Goal: Transaction & Acquisition: Purchase product/service

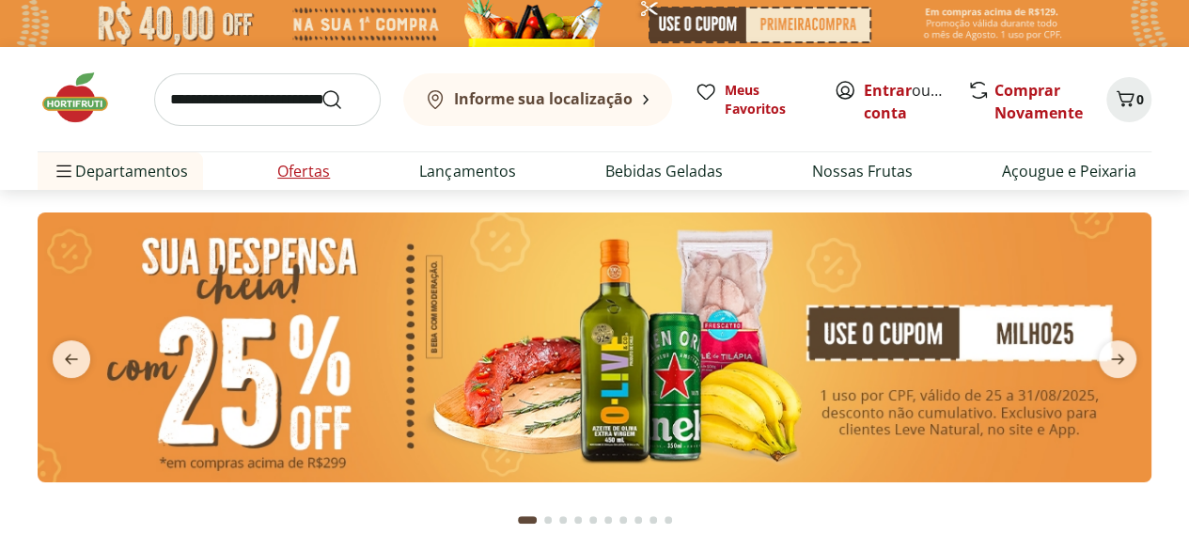
click at [308, 172] on link "Ofertas" at bounding box center [303, 171] width 53 height 23
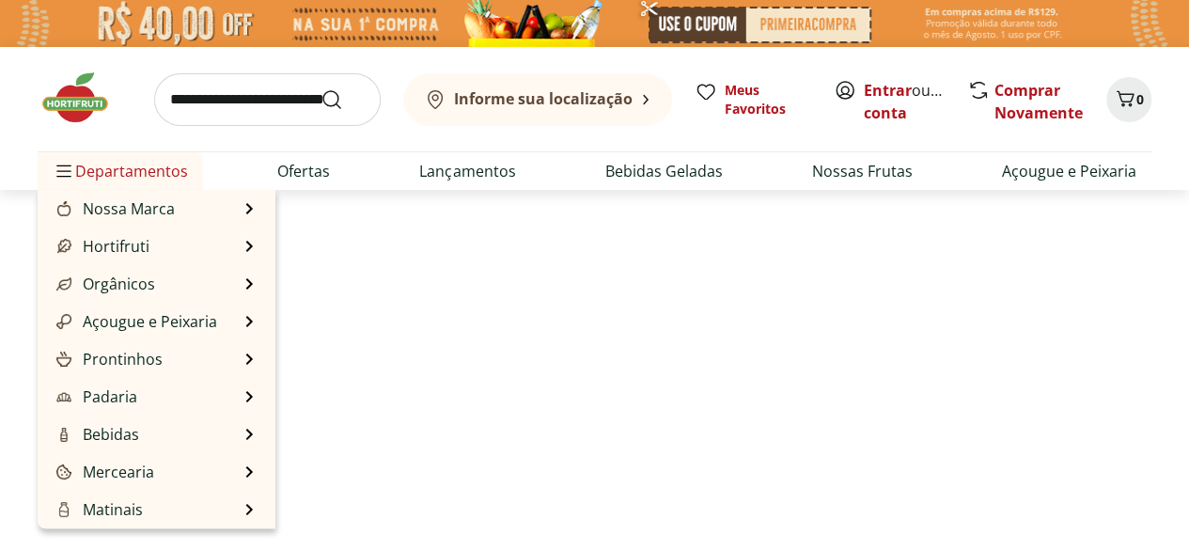
select select "**********"
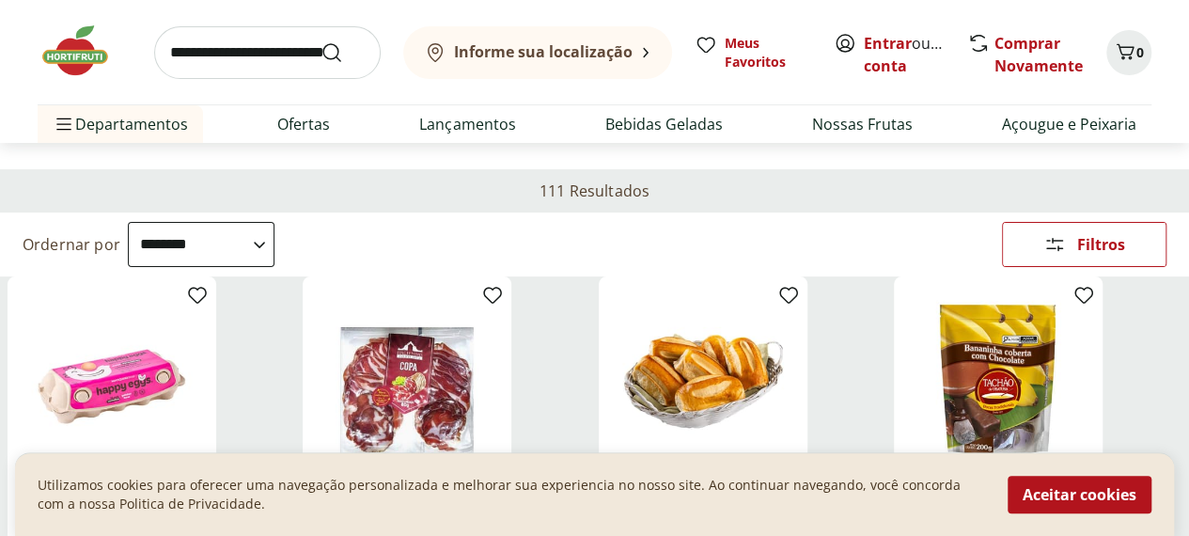
scroll to position [94, 0]
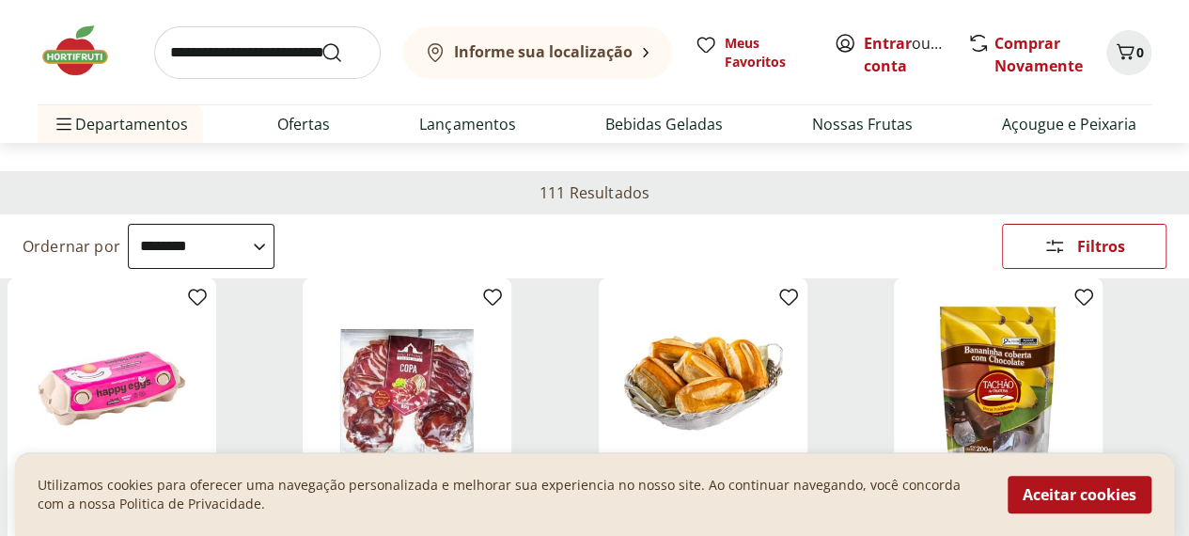
click at [0, 0] on span "Departamento" at bounding box center [0, 0] width 0 height 0
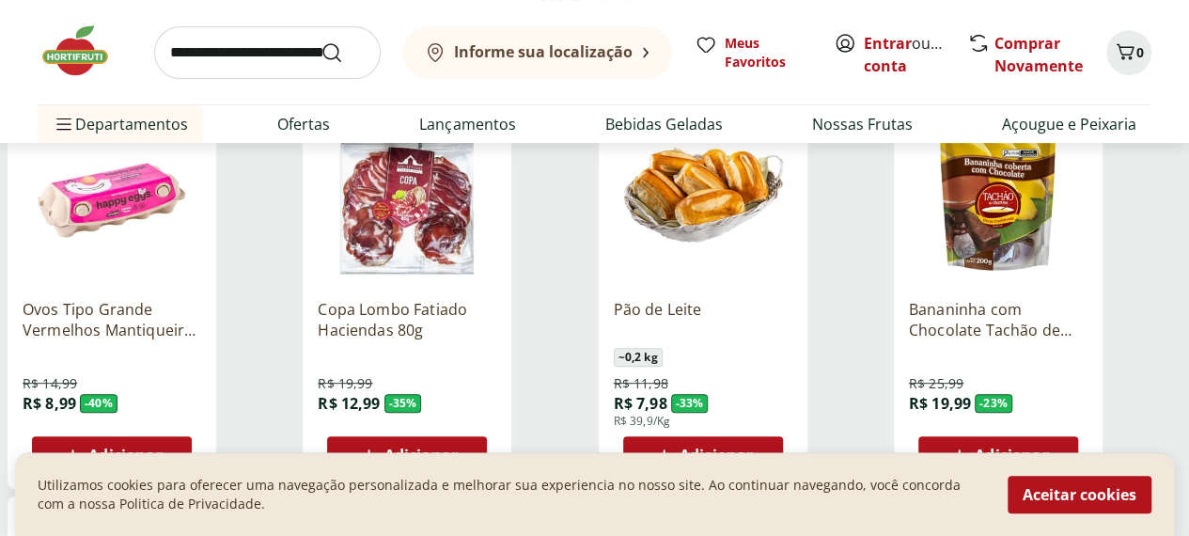
scroll to position [376, 0]
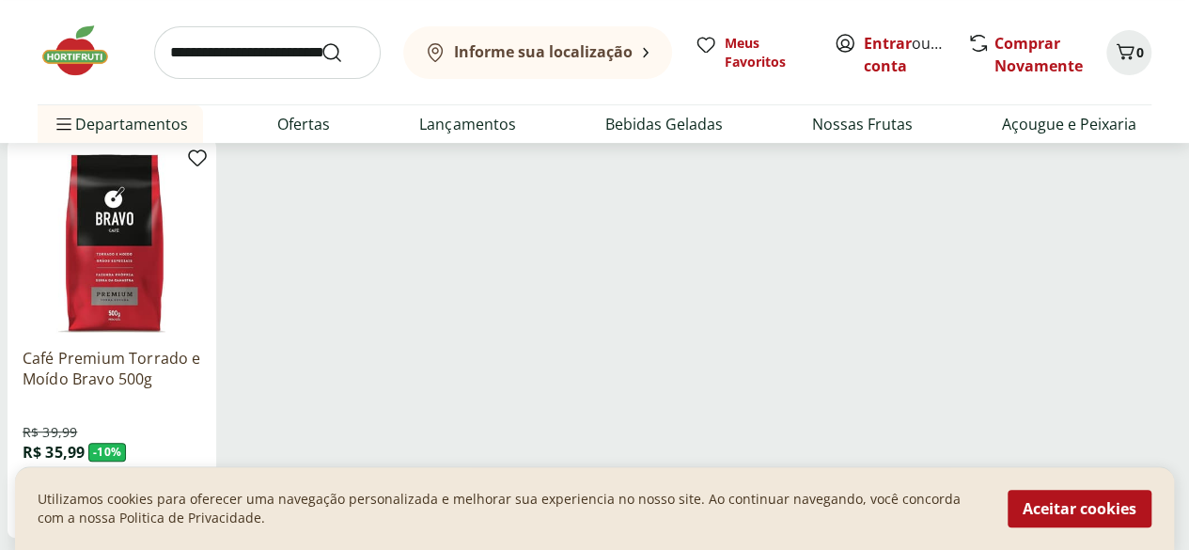
scroll to position [282, 0]
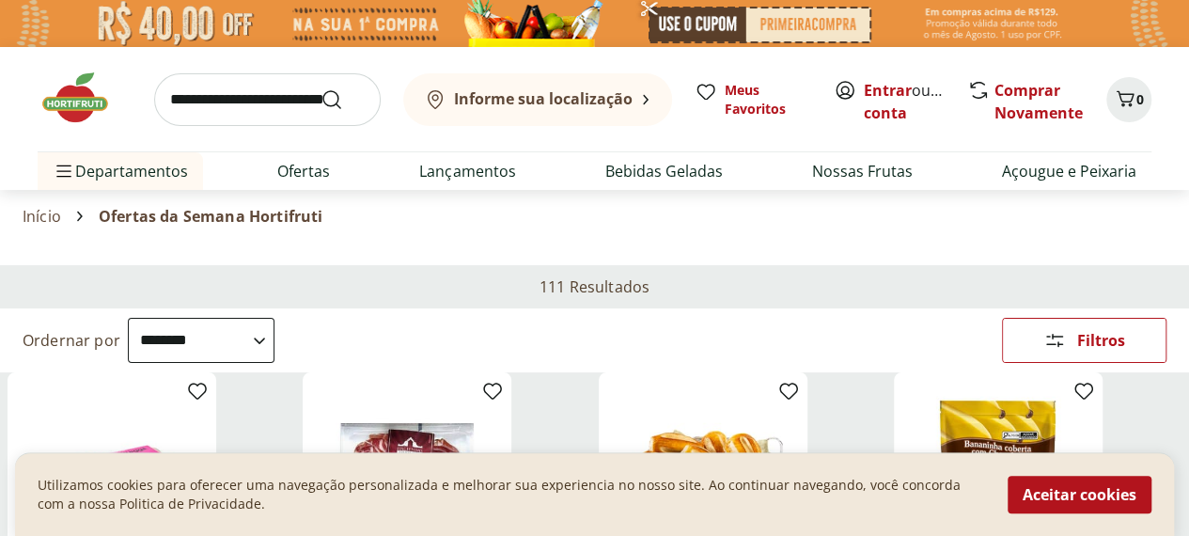
click at [1066, 500] on button "Aceitar cookies" at bounding box center [1080, 495] width 144 height 38
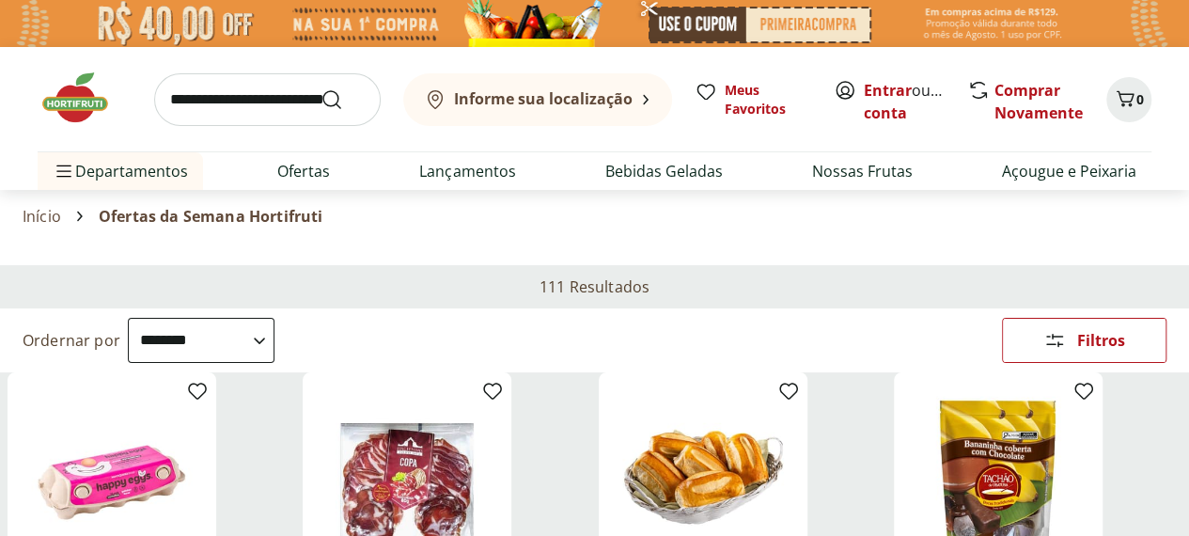
click at [241, 97] on input "search" at bounding box center [267, 99] width 227 height 53
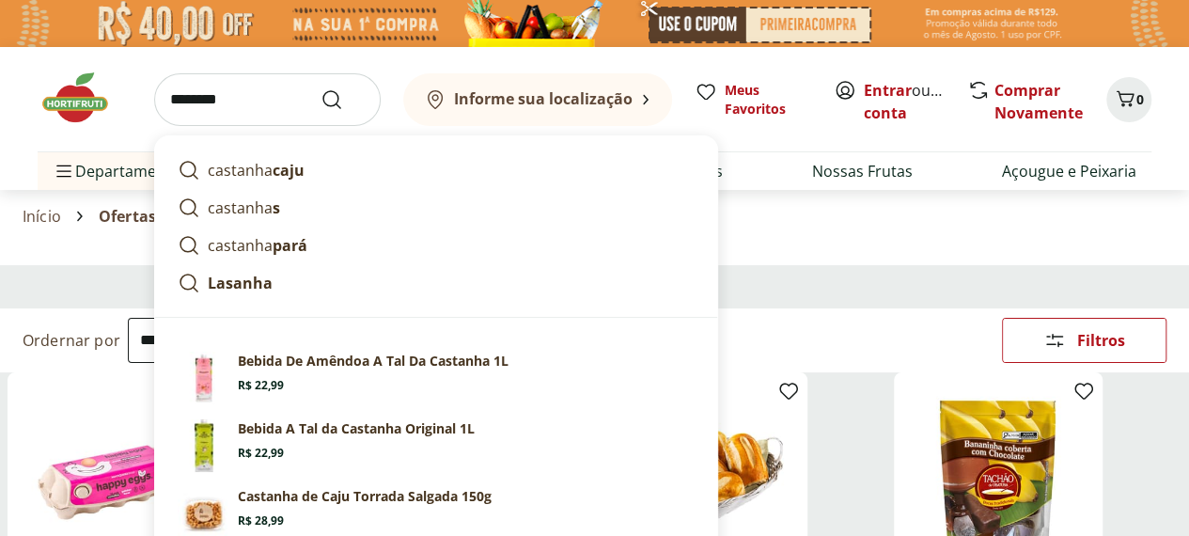
type input "********"
click at [321, 88] on button "Submit Search" at bounding box center [343, 99] width 45 height 23
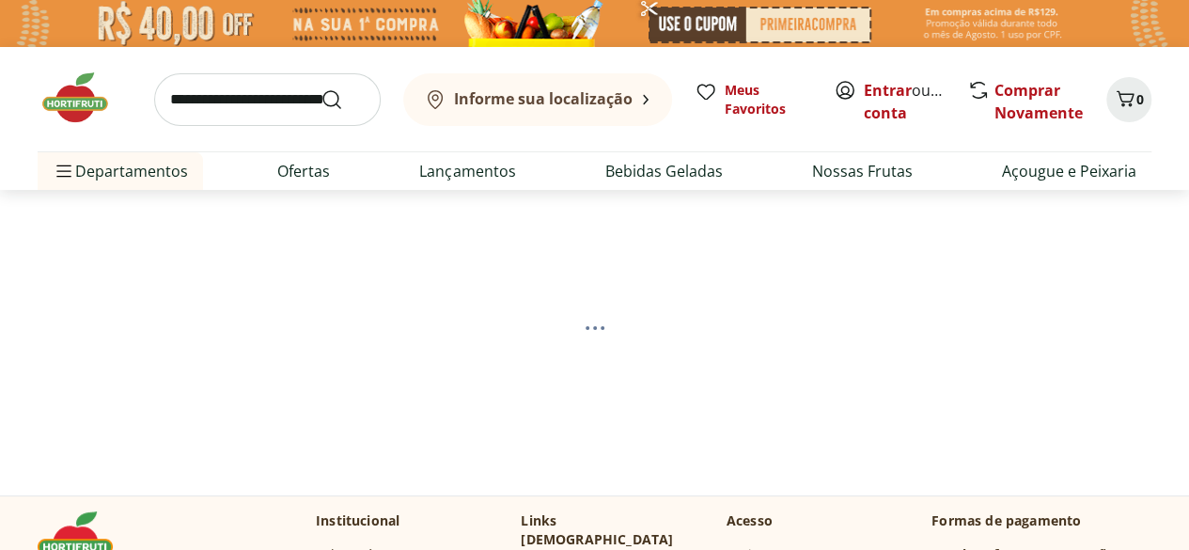
select select "**********"
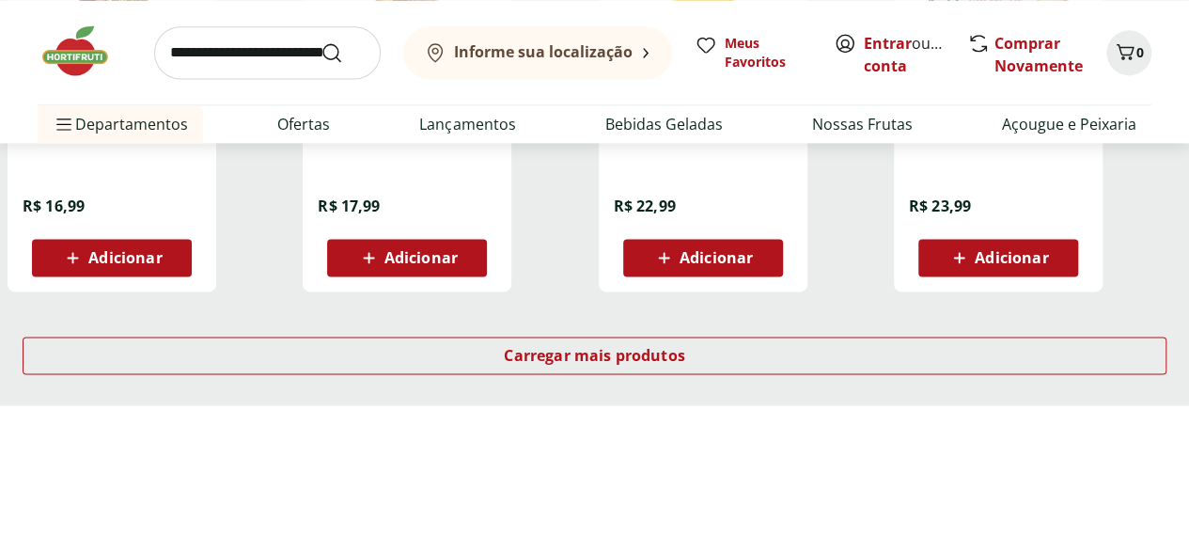
scroll to position [1316, 0]
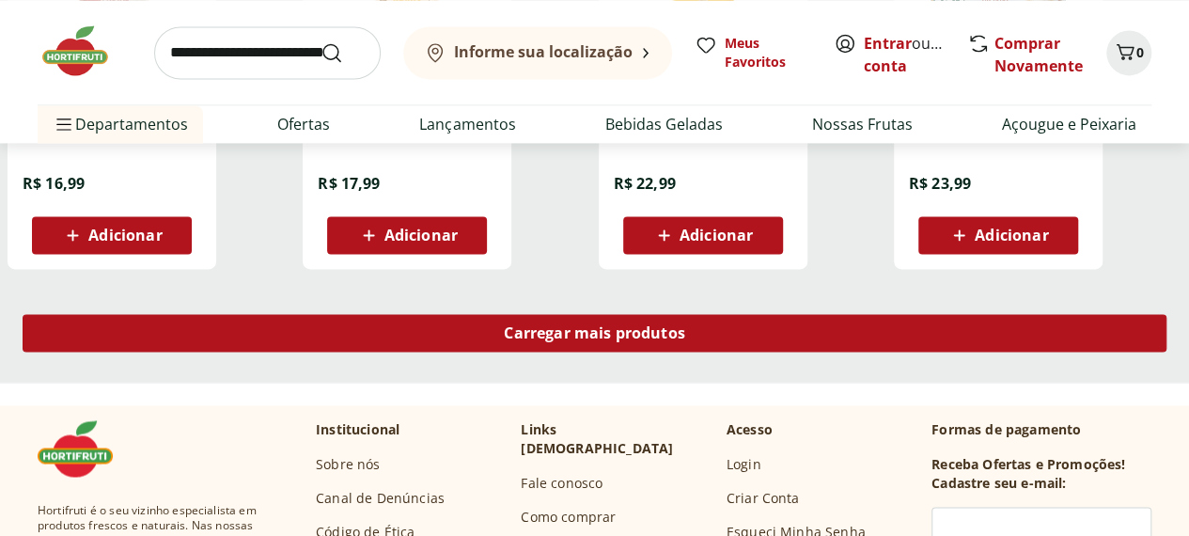
click at [685, 335] on span "Carregar mais produtos" at bounding box center [594, 332] width 181 height 15
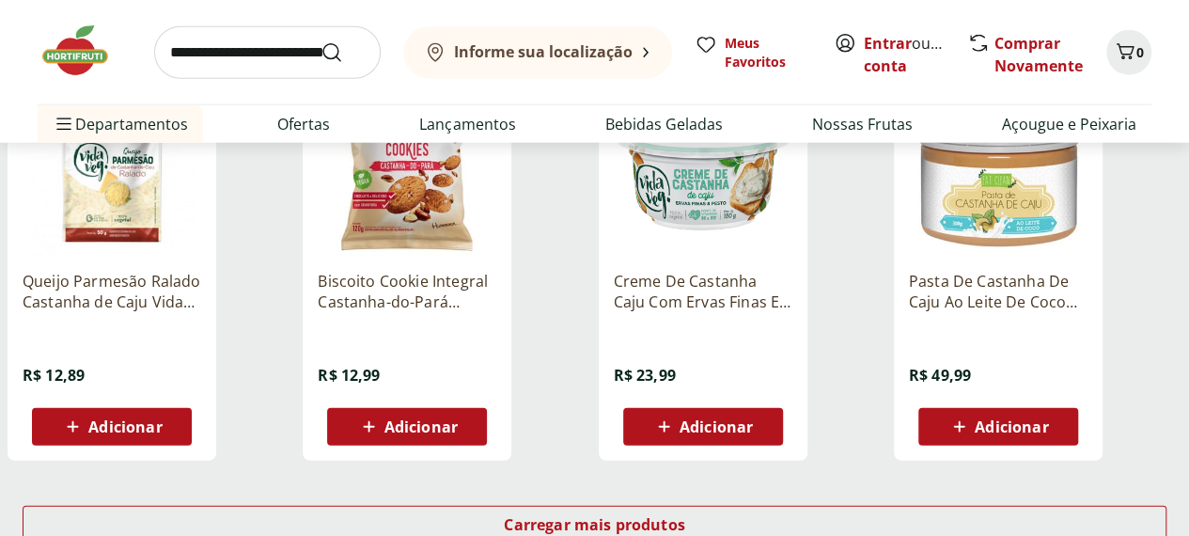
scroll to position [2445, 0]
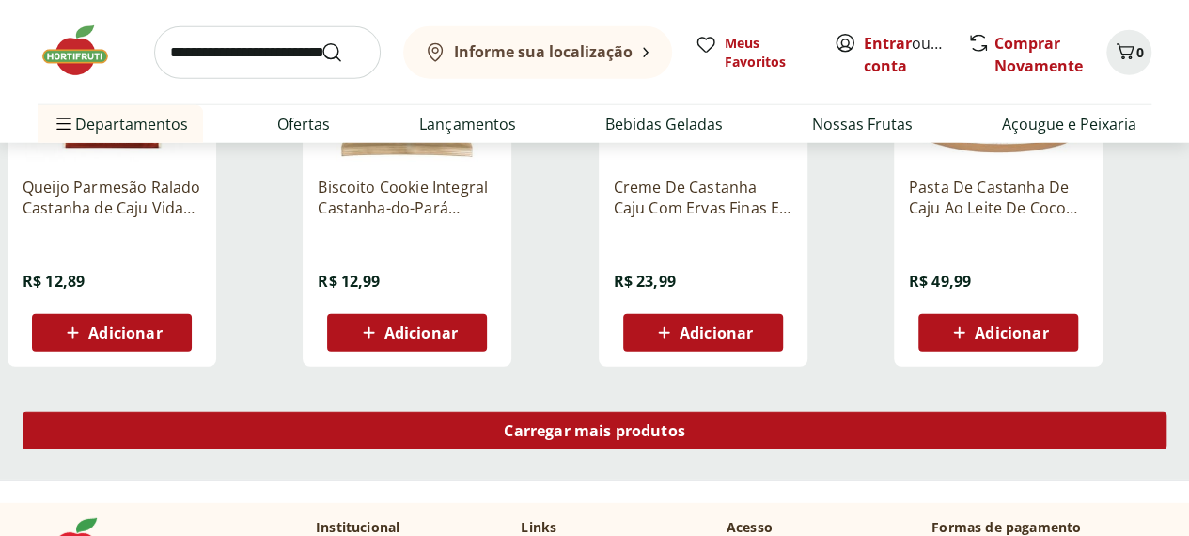
click at [685, 438] on span "Carregar mais produtos" at bounding box center [594, 430] width 181 height 15
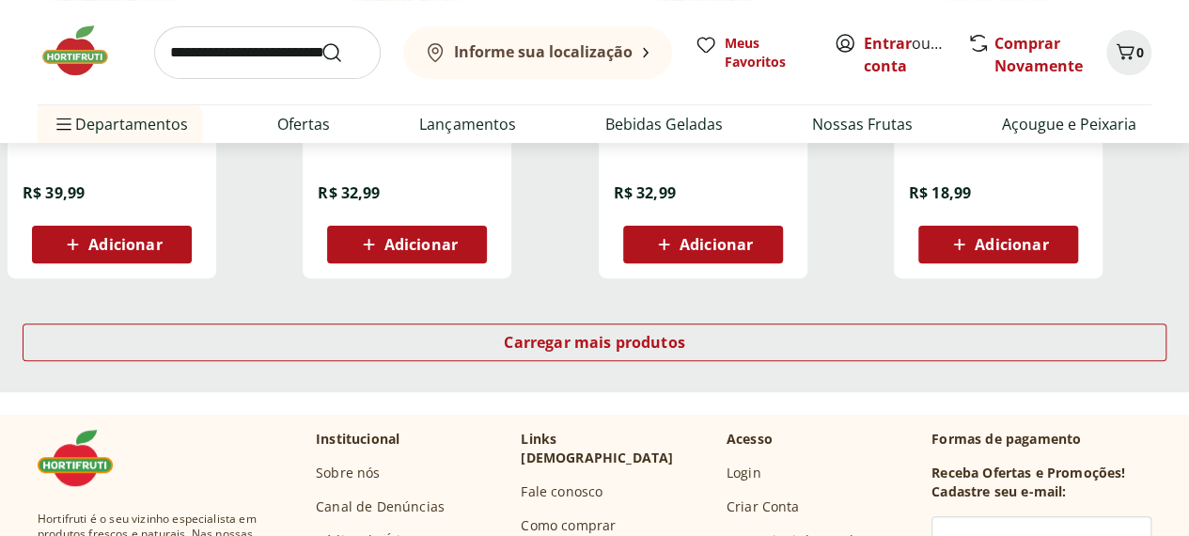
scroll to position [3761, 0]
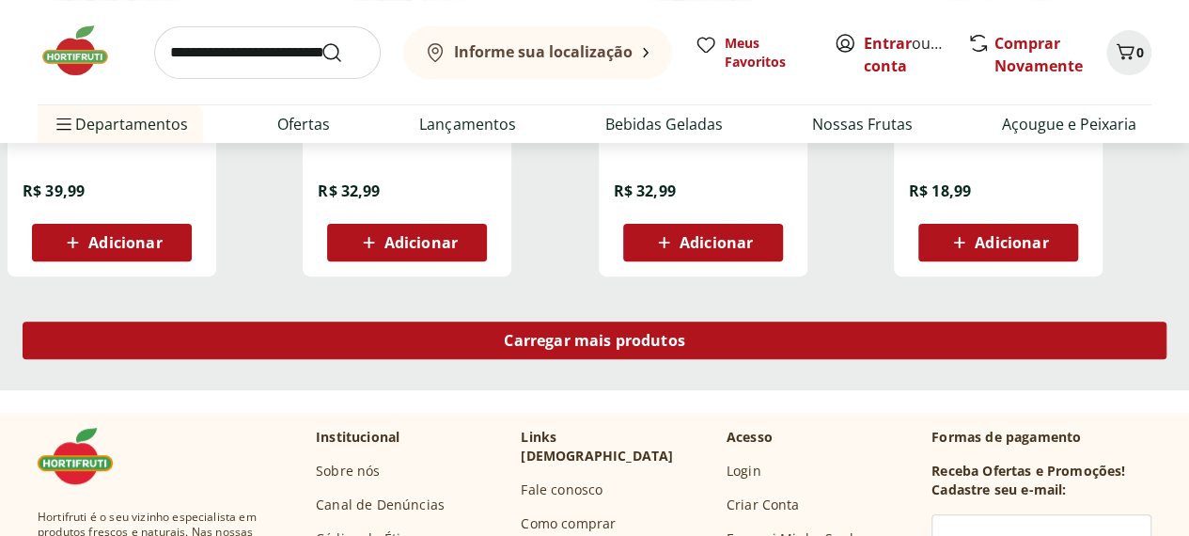
click at [752, 359] on div "Carregar mais produtos" at bounding box center [595, 341] width 1144 height 38
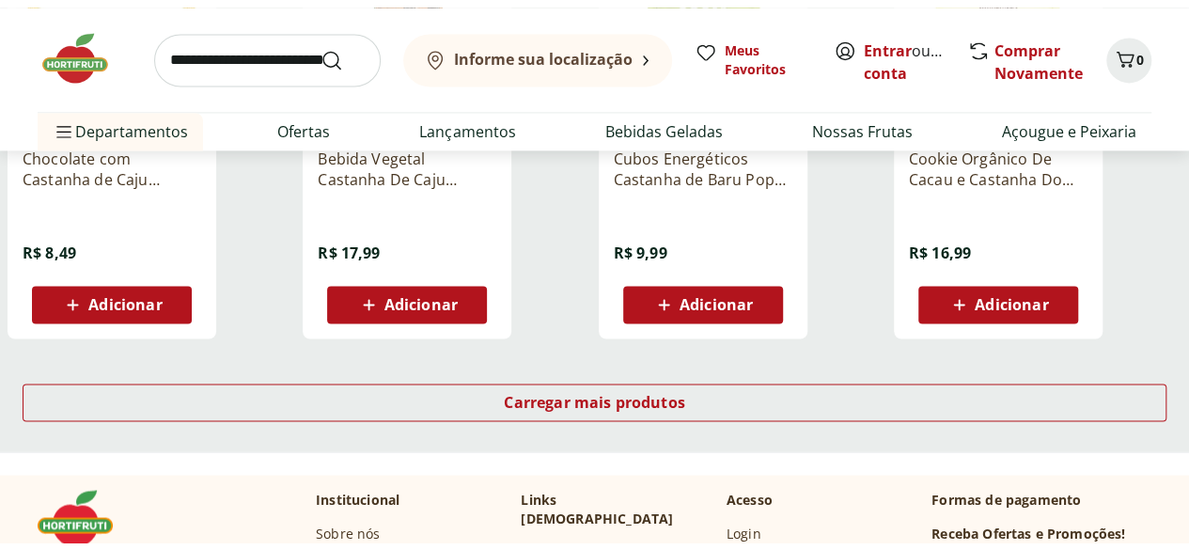
scroll to position [4984, 0]
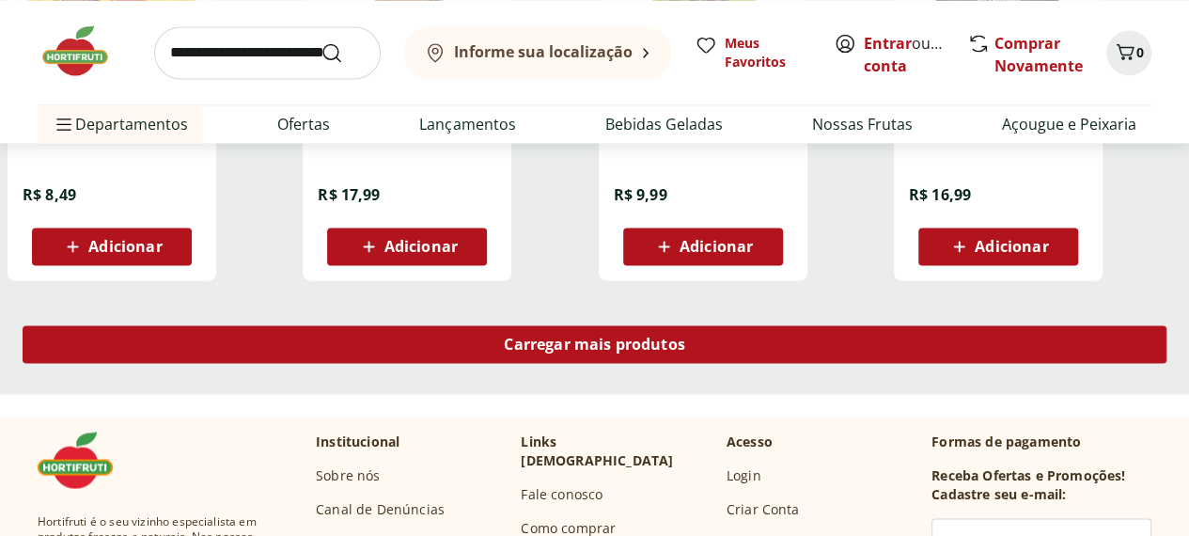
click at [740, 363] on div "Carregar mais produtos" at bounding box center [595, 344] width 1144 height 38
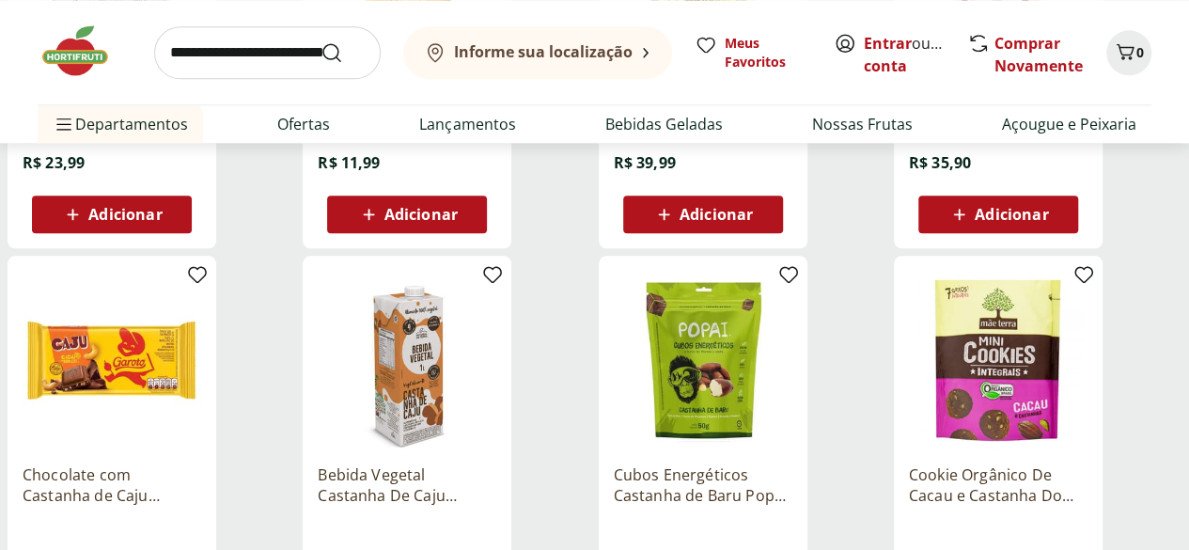
scroll to position [4607, 0]
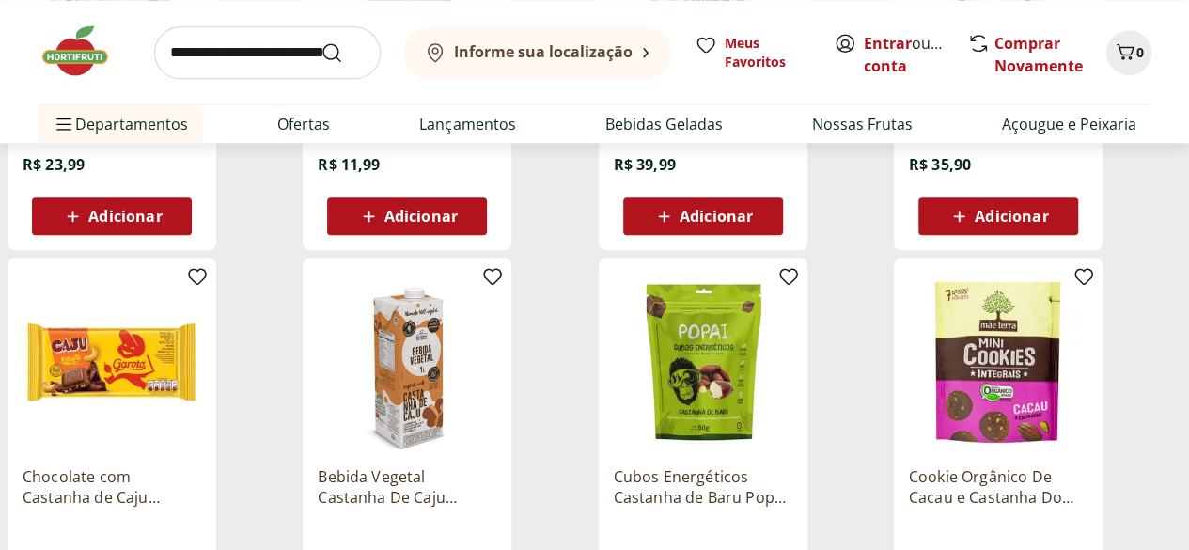
click at [213, 50] on input "search" at bounding box center [267, 52] width 227 height 53
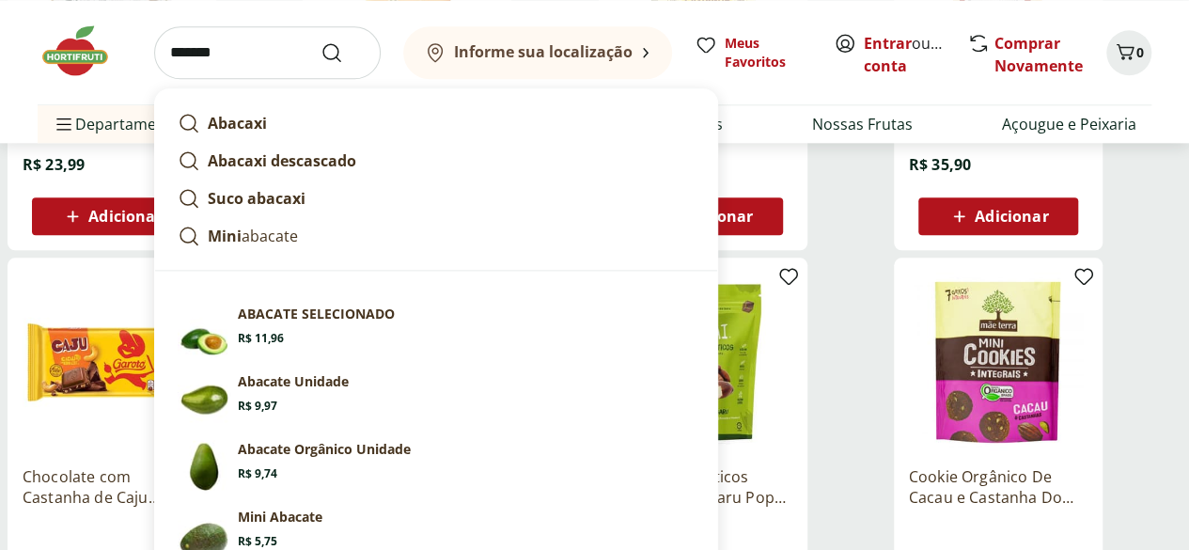
type input "*******"
click at [321, 41] on button "Submit Search" at bounding box center [343, 52] width 45 height 23
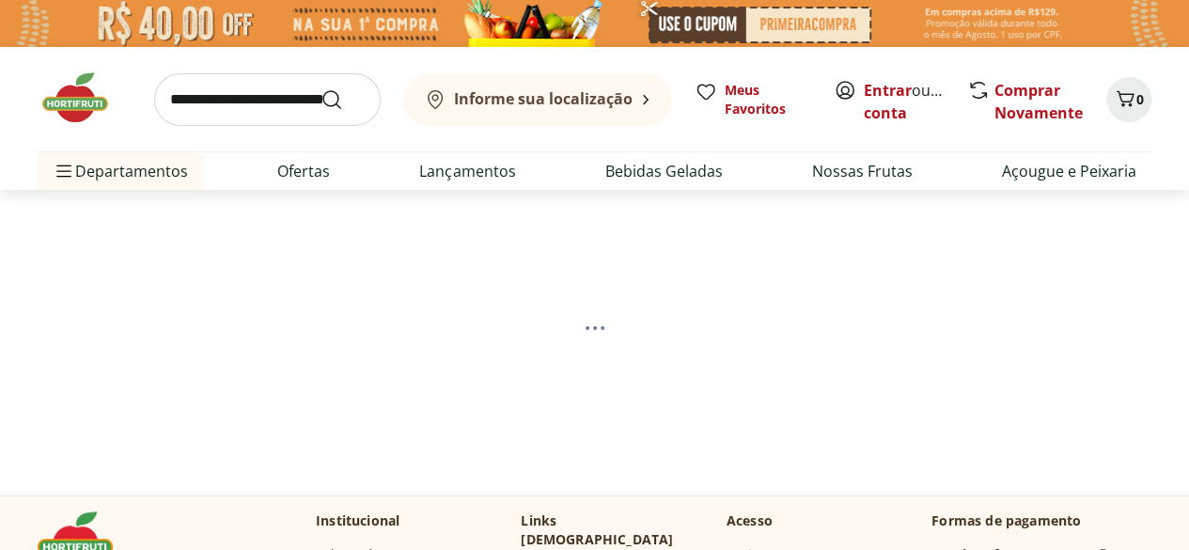
select select "**********"
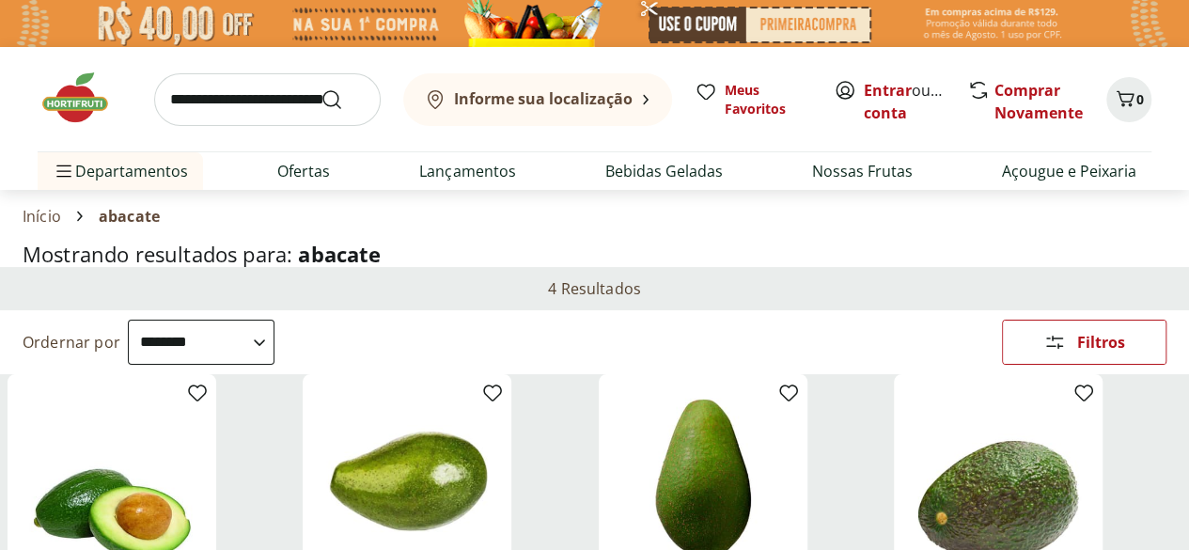
click at [184, 102] on input "search" at bounding box center [267, 99] width 227 height 53
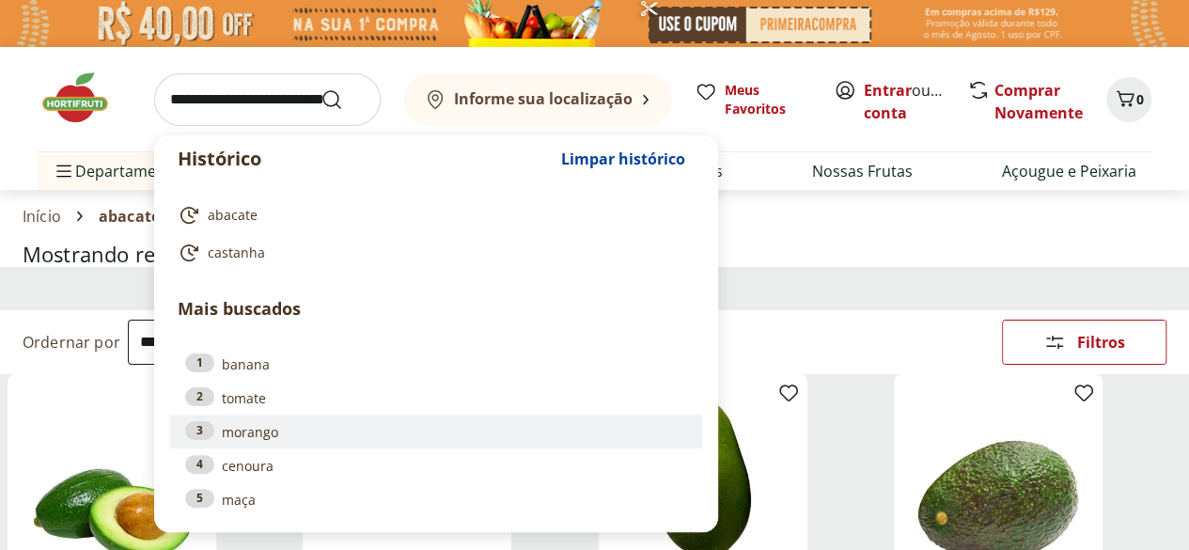
click at [252, 434] on link "3 morango" at bounding box center [436, 431] width 502 height 21
type input "*******"
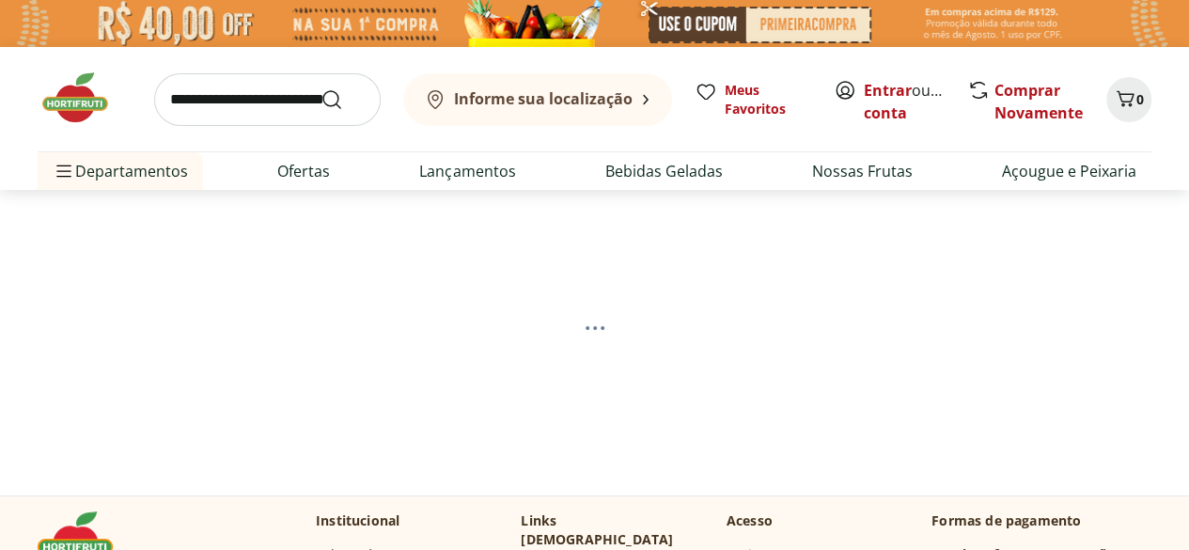
select select "**********"
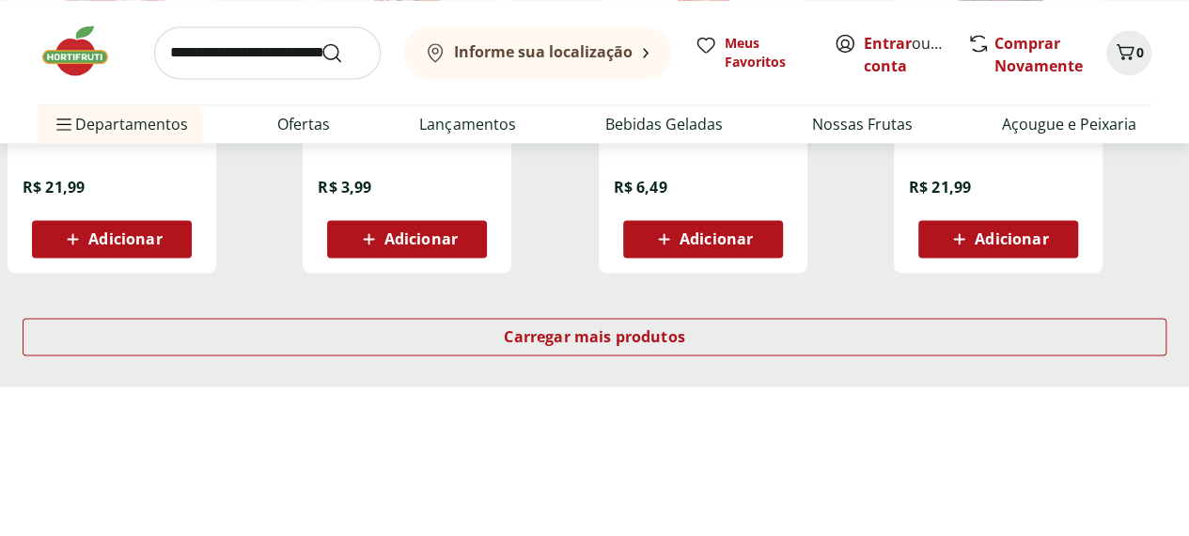
scroll to position [1316, 0]
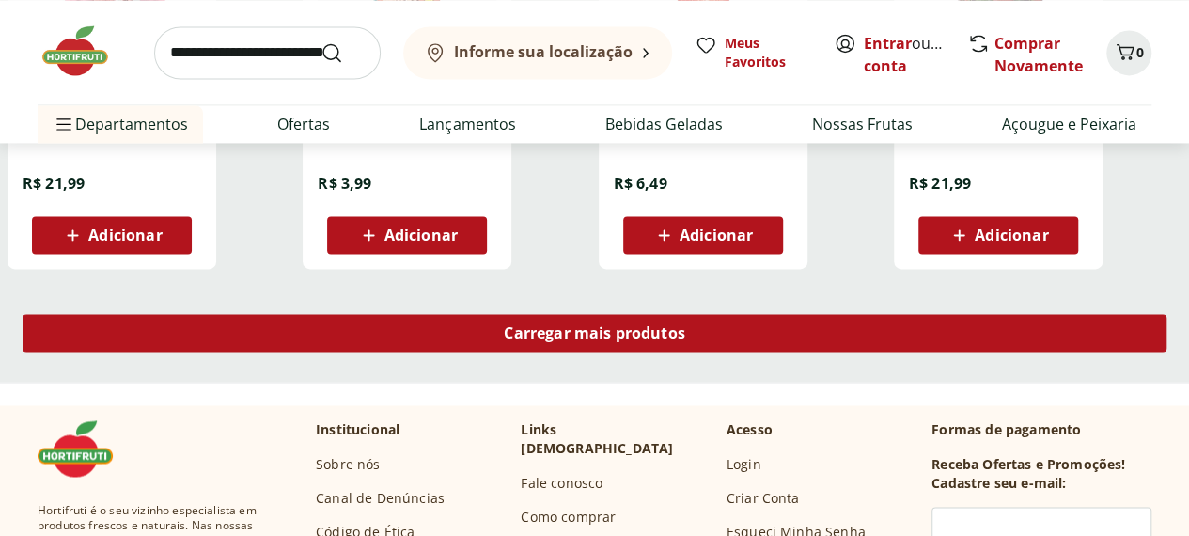
click at [795, 352] on div "Carregar mais produtos" at bounding box center [595, 333] width 1144 height 38
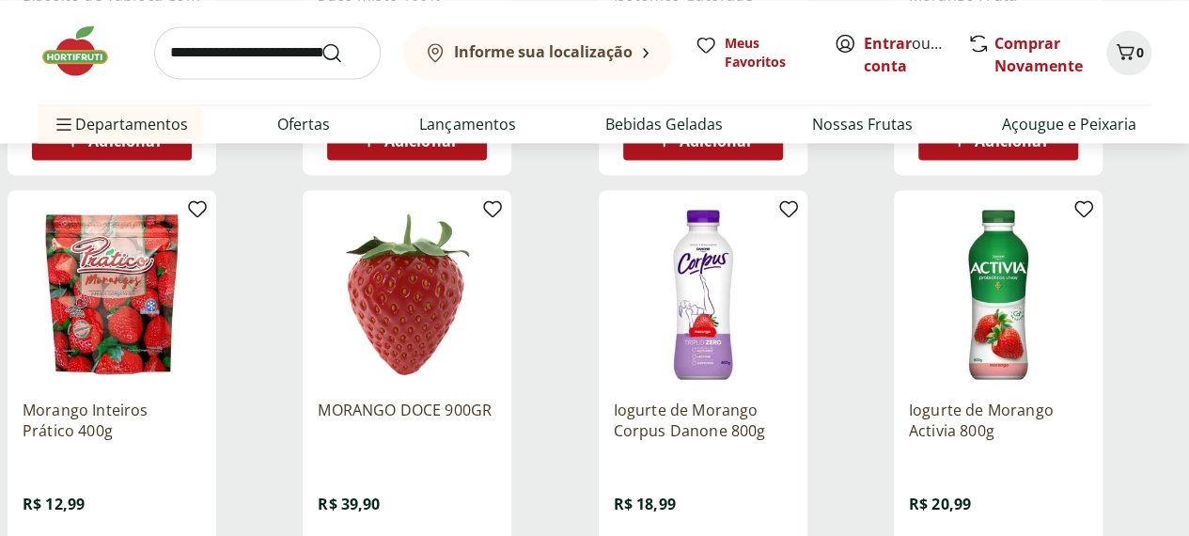
scroll to position [1504, 0]
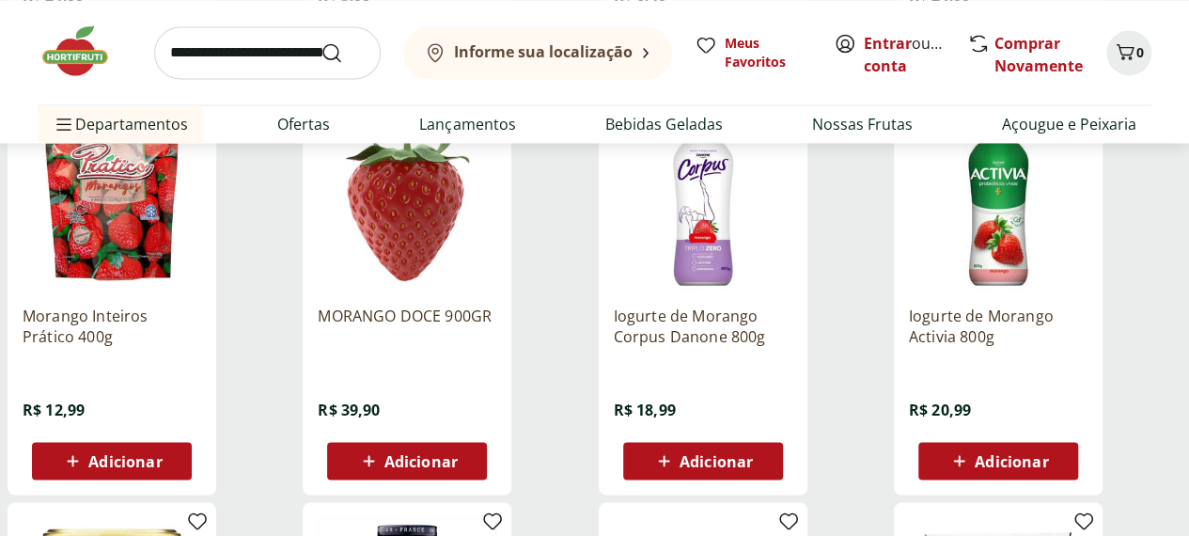
click at [201, 230] on img at bounding box center [112, 200] width 179 height 179
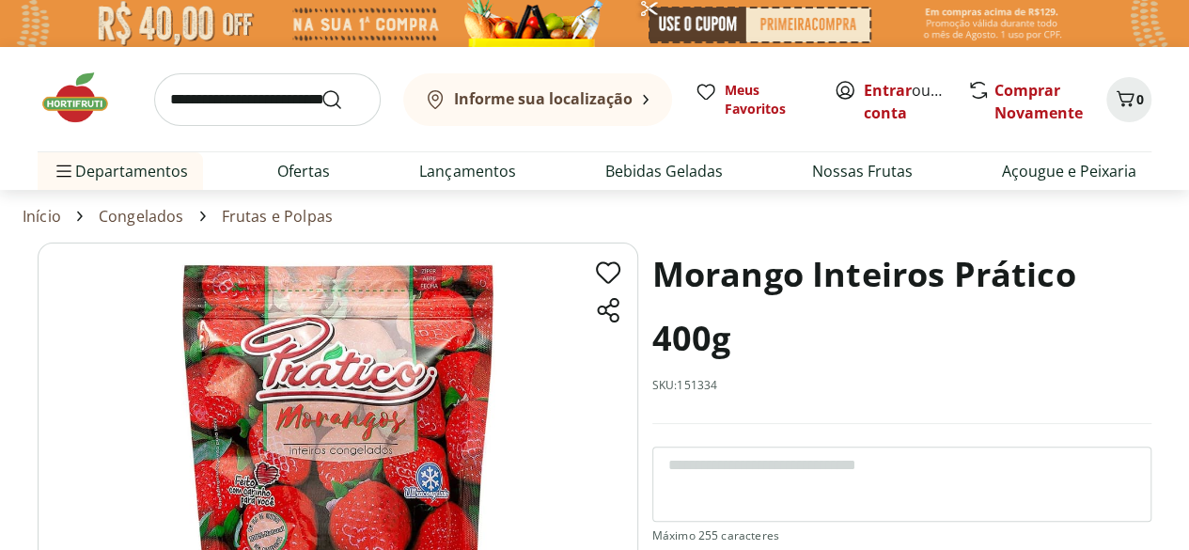
select select "**********"
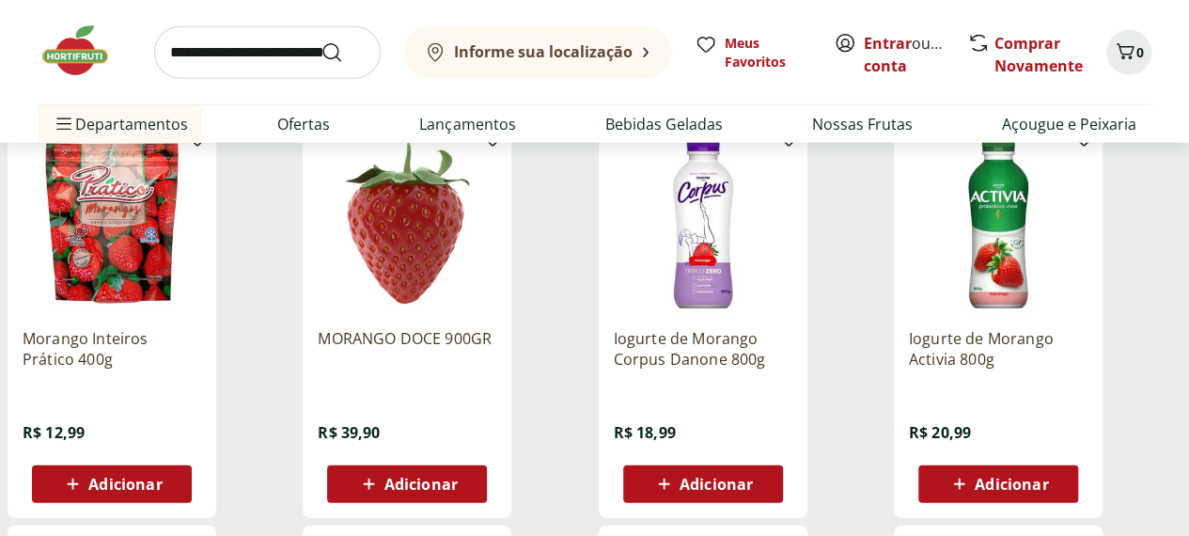
scroll to position [2257, 0]
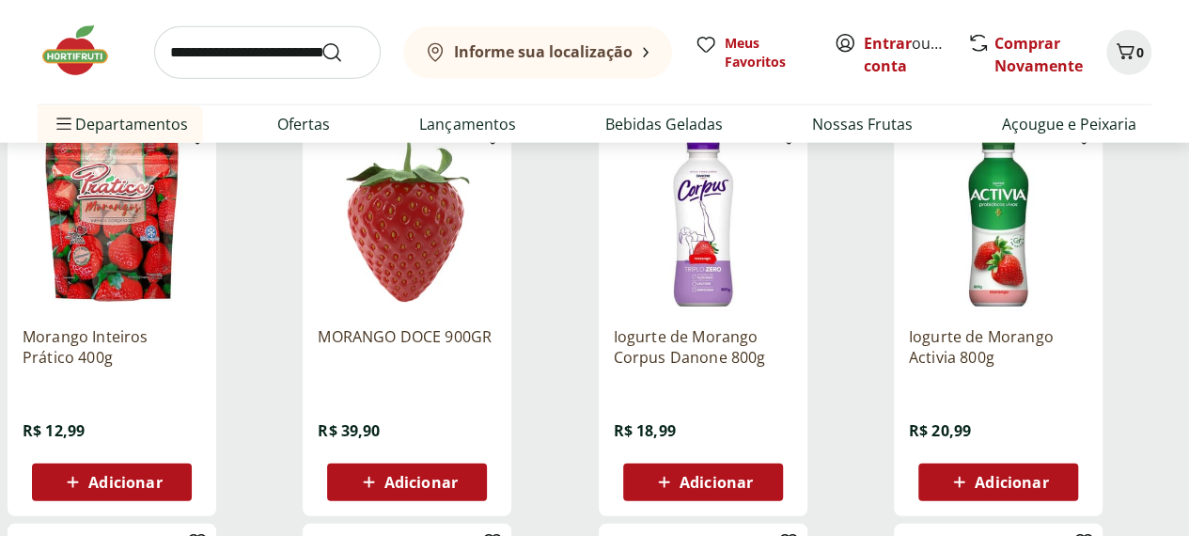
click at [496, 225] on img at bounding box center [407, 222] width 179 height 179
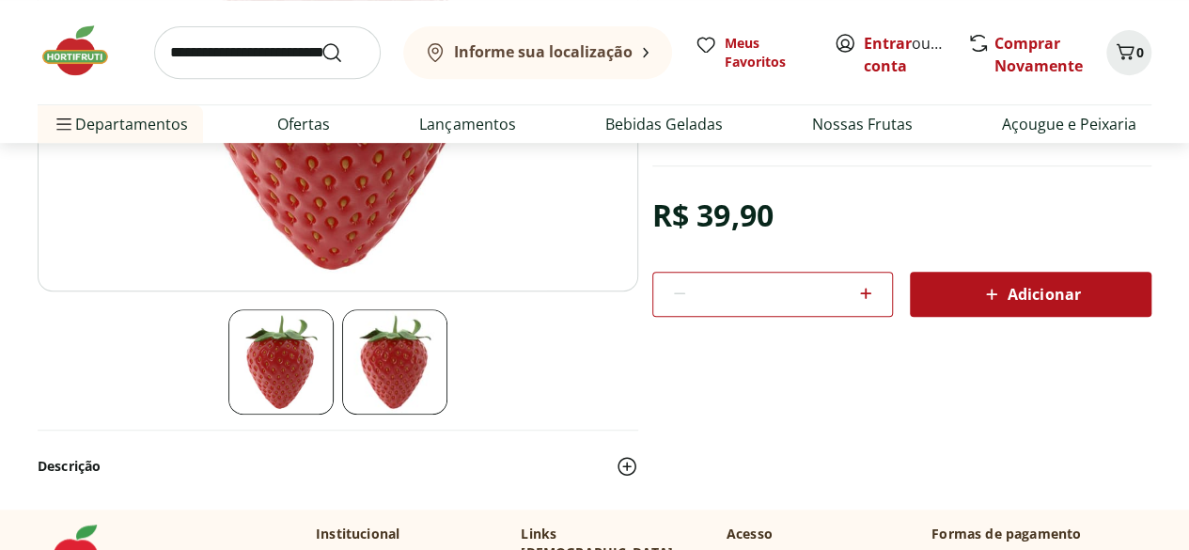
scroll to position [376, 0]
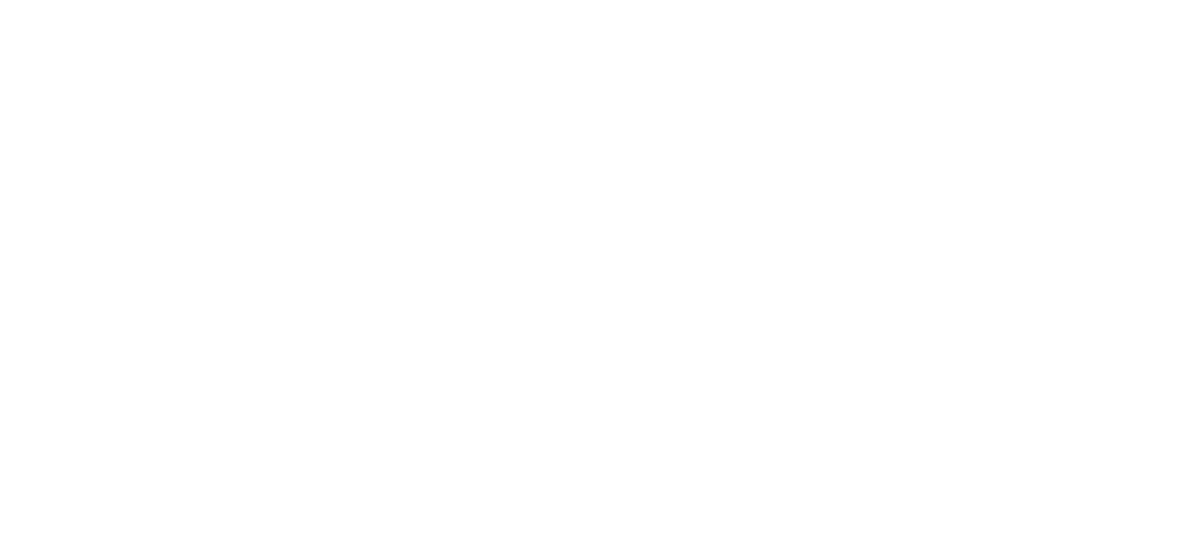
scroll to position [2257, 0]
select select "**********"
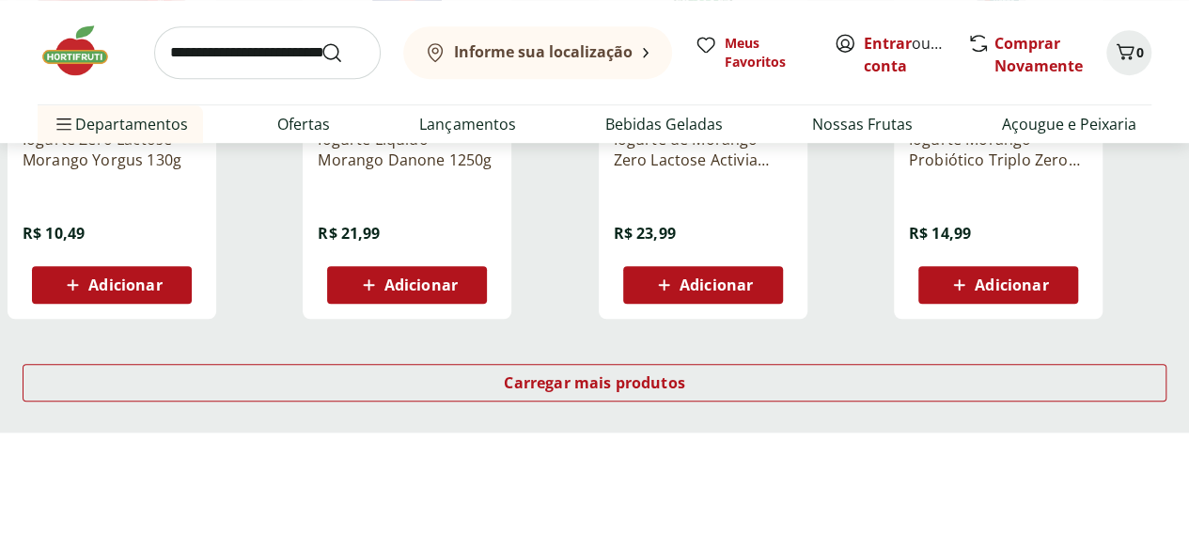
scroll to position [4043, 0]
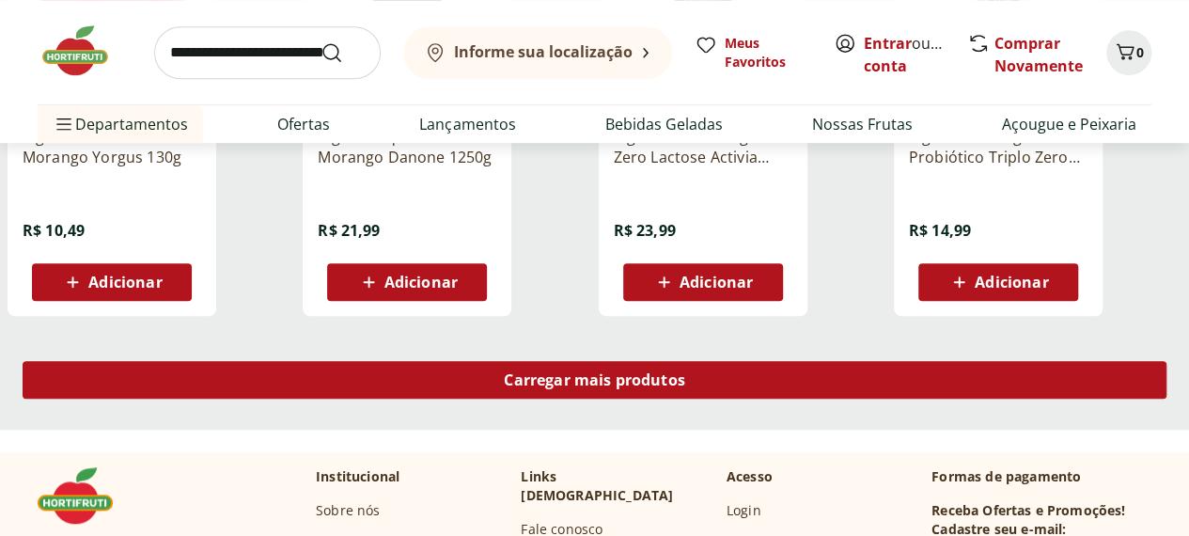
click at [685, 387] on span "Carregar mais produtos" at bounding box center [594, 379] width 181 height 15
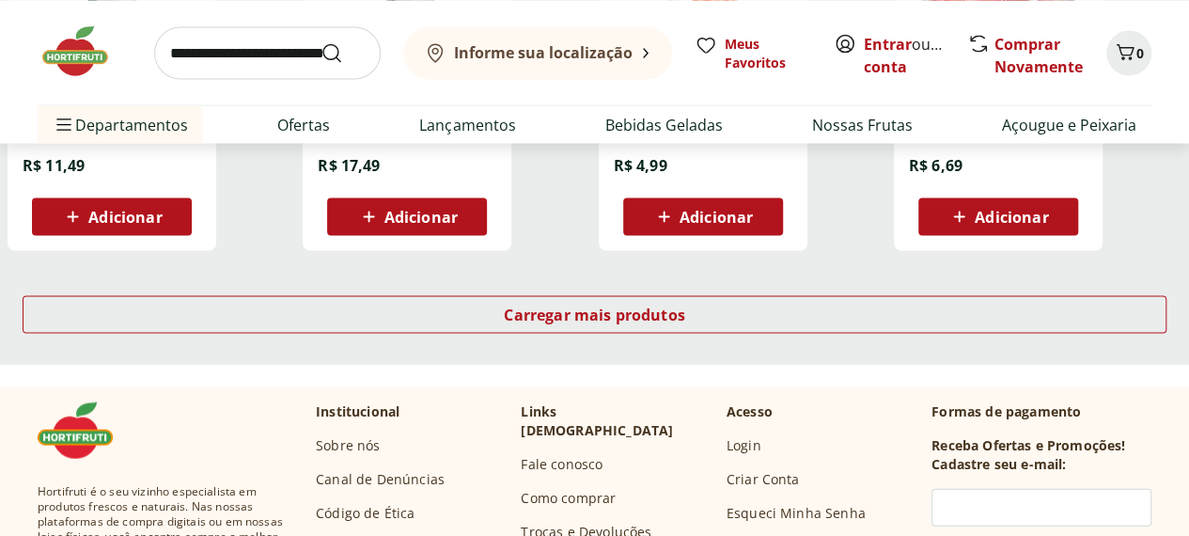
scroll to position [5360, 0]
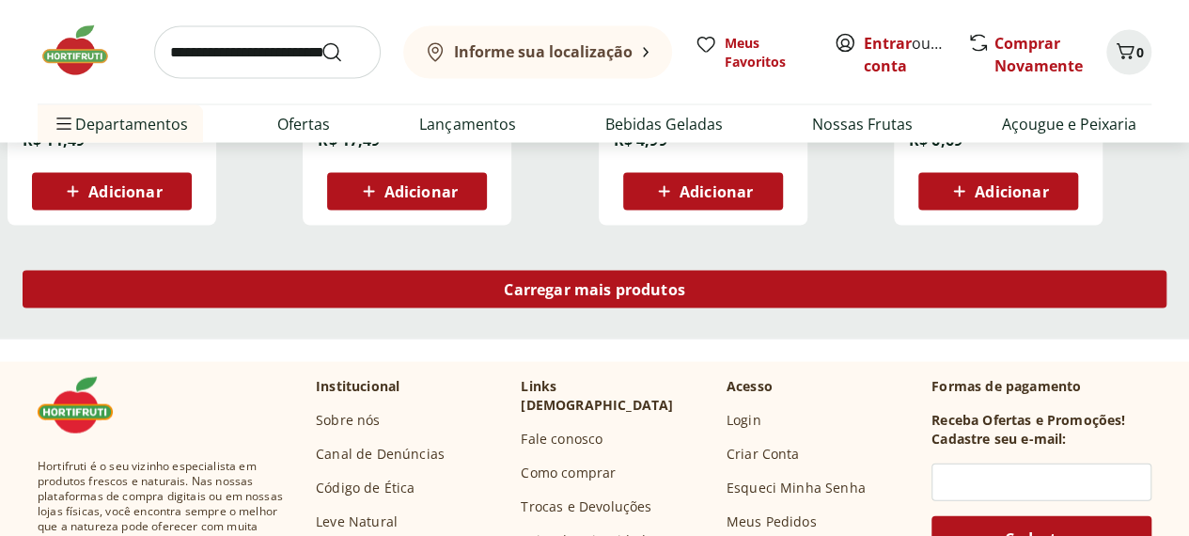
click at [685, 297] on span "Carregar mais produtos" at bounding box center [594, 289] width 181 height 15
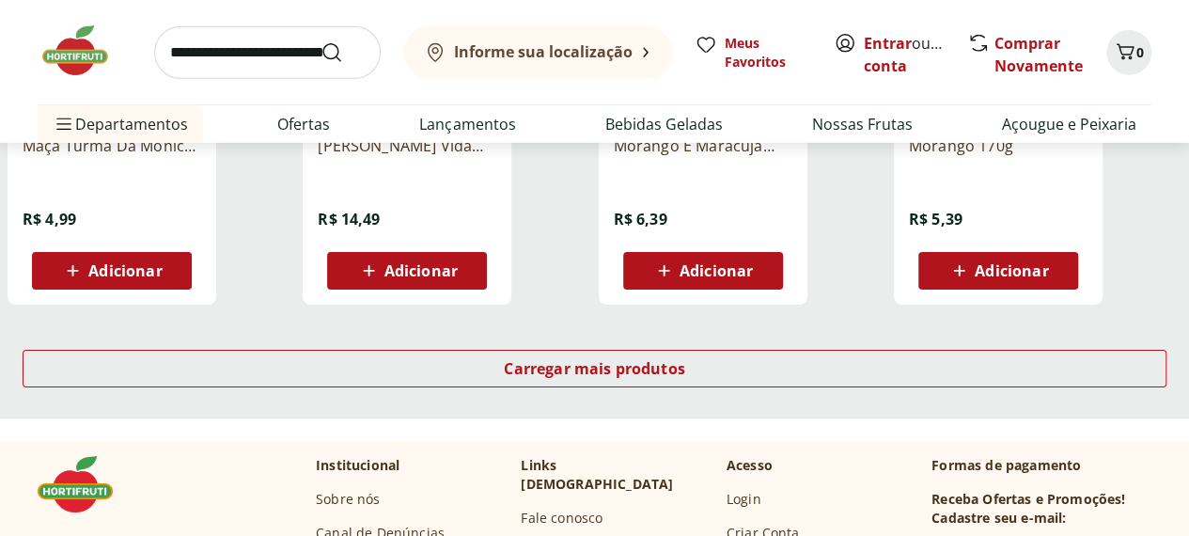
scroll to position [6582, 0]
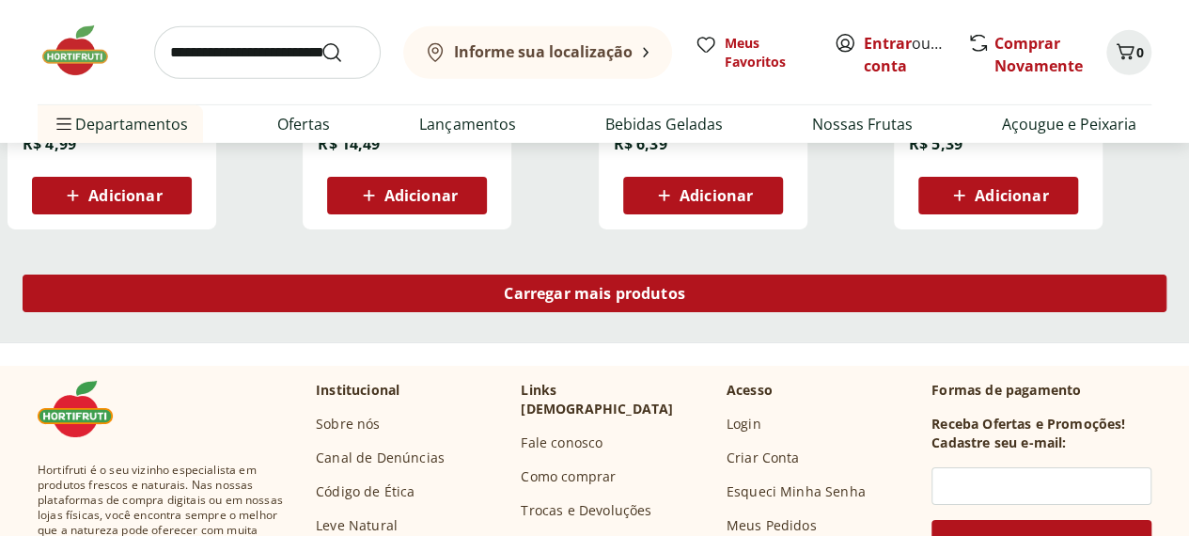
click at [685, 296] on span "Carregar mais produtos" at bounding box center [594, 293] width 181 height 15
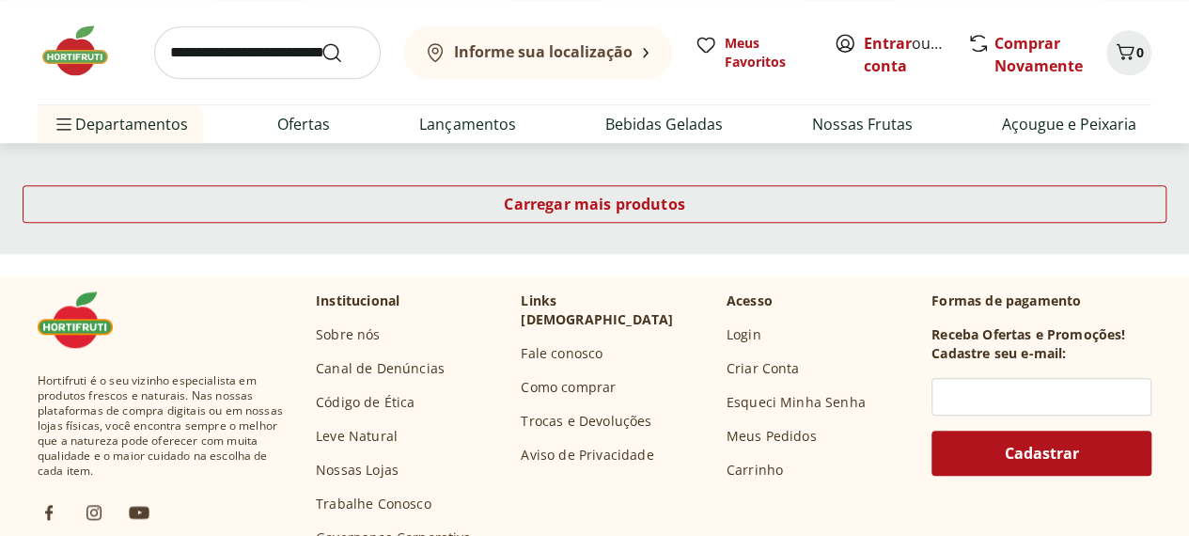
scroll to position [7898, 0]
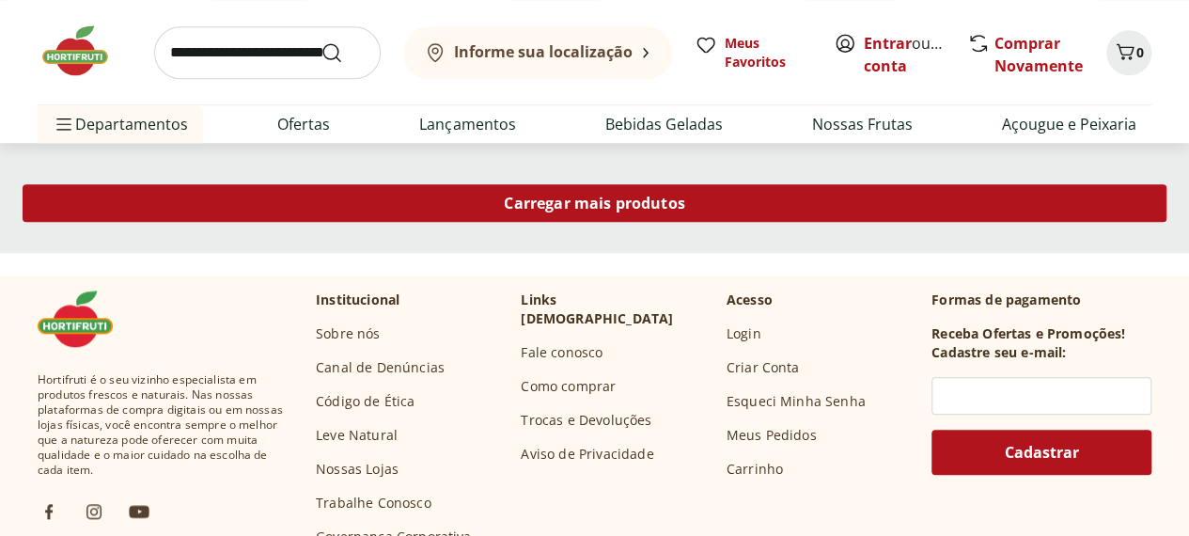
click at [685, 211] on span "Carregar mais produtos" at bounding box center [594, 203] width 181 height 15
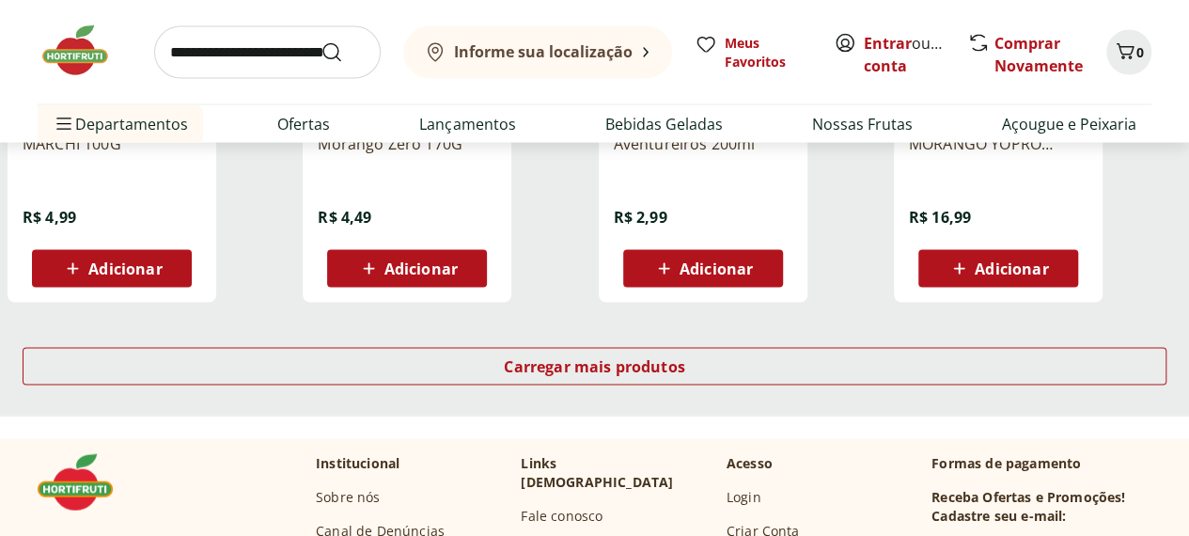
scroll to position [9027, 0]
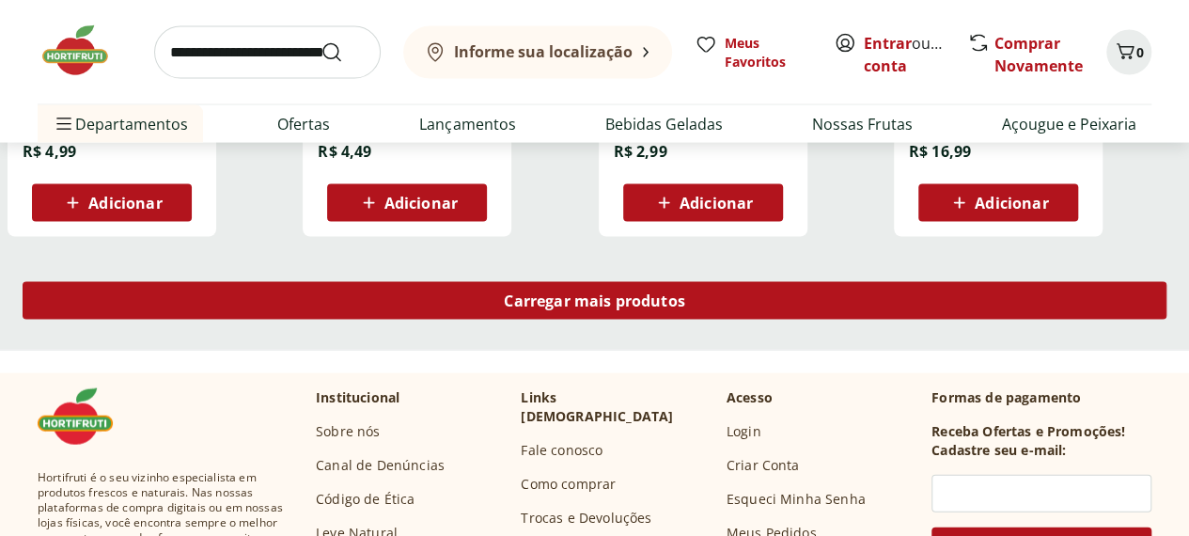
click at [685, 308] on span "Carregar mais produtos" at bounding box center [594, 300] width 181 height 15
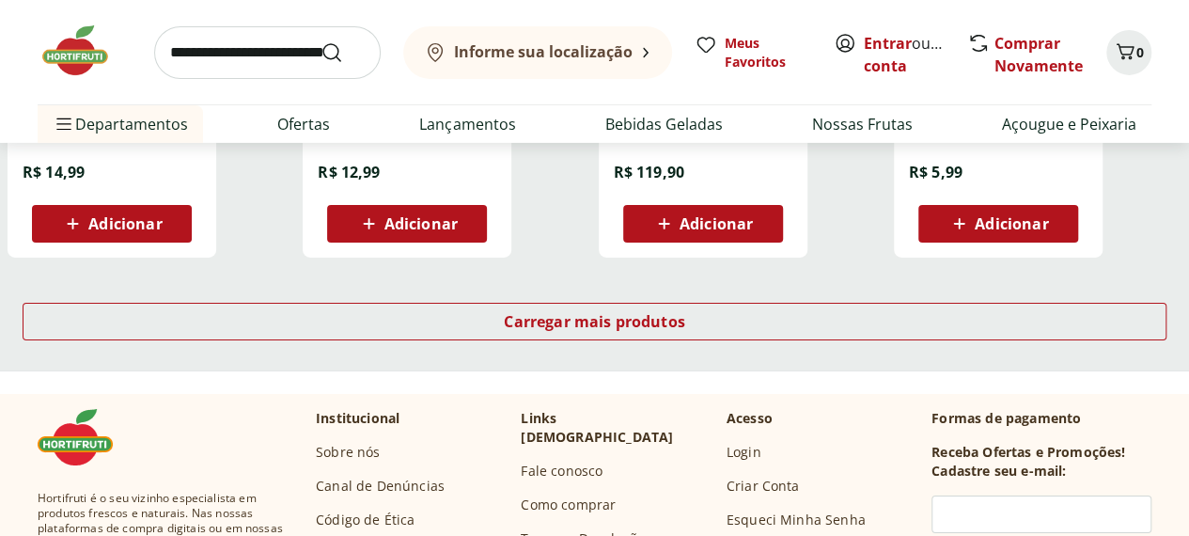
scroll to position [10249, 0]
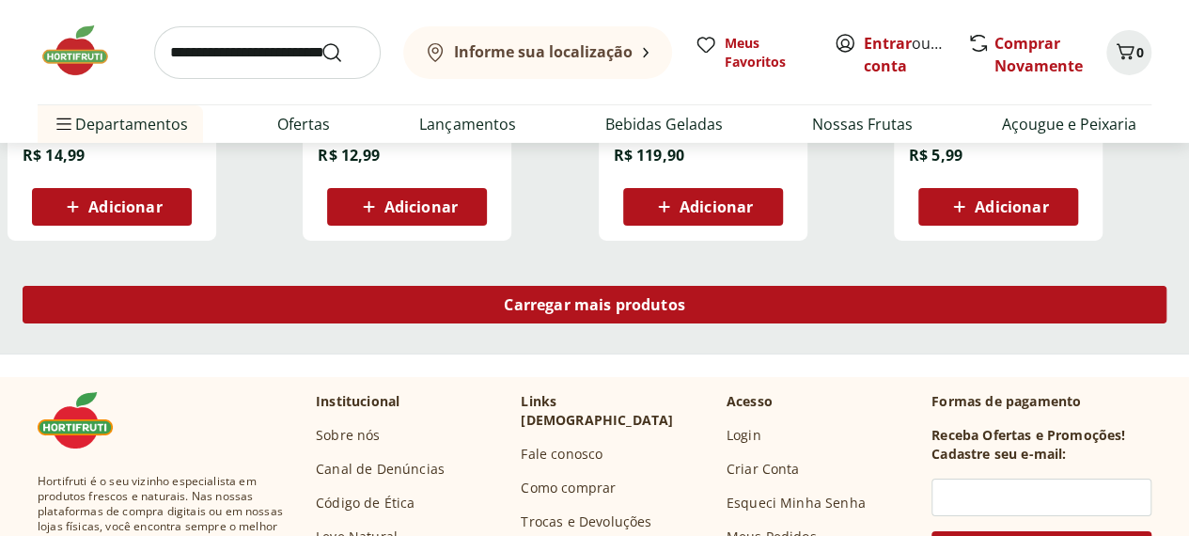
click at [685, 312] on span "Carregar mais produtos" at bounding box center [594, 304] width 181 height 15
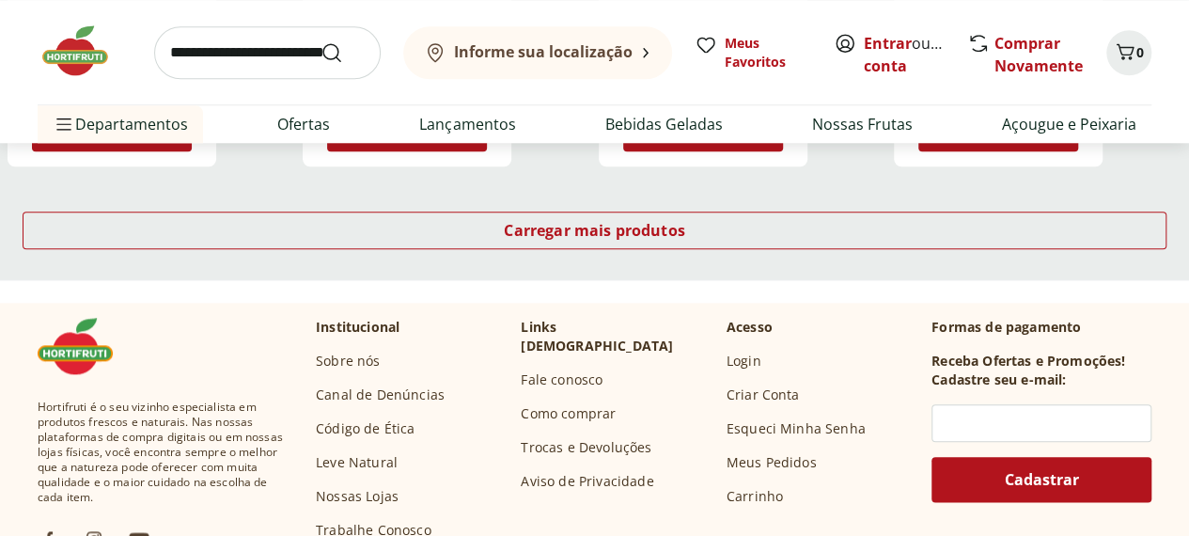
scroll to position [11566, 0]
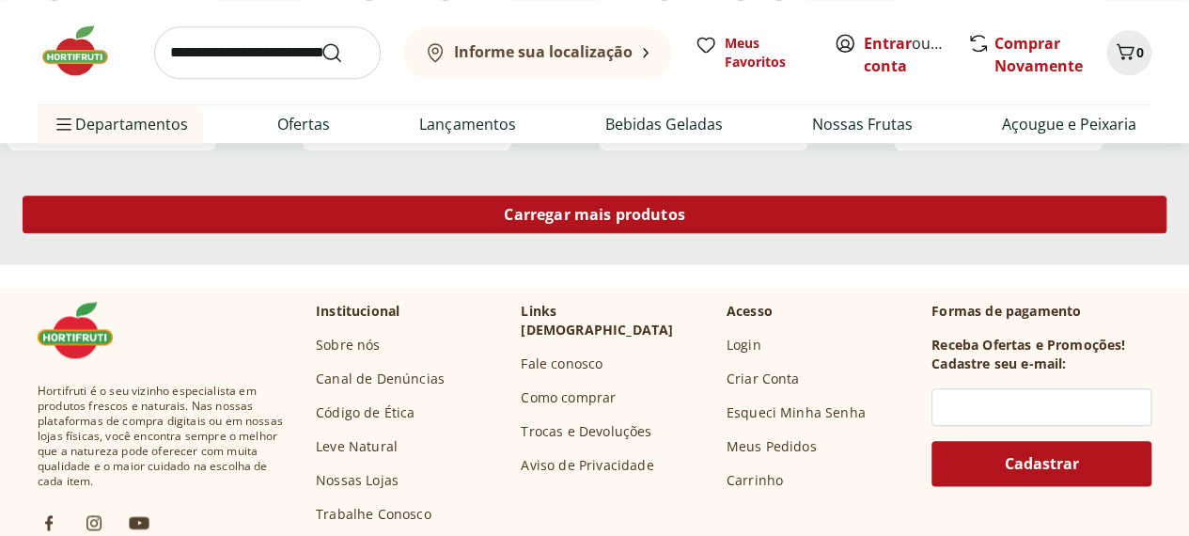
click at [685, 222] on span "Carregar mais produtos" at bounding box center [594, 214] width 181 height 15
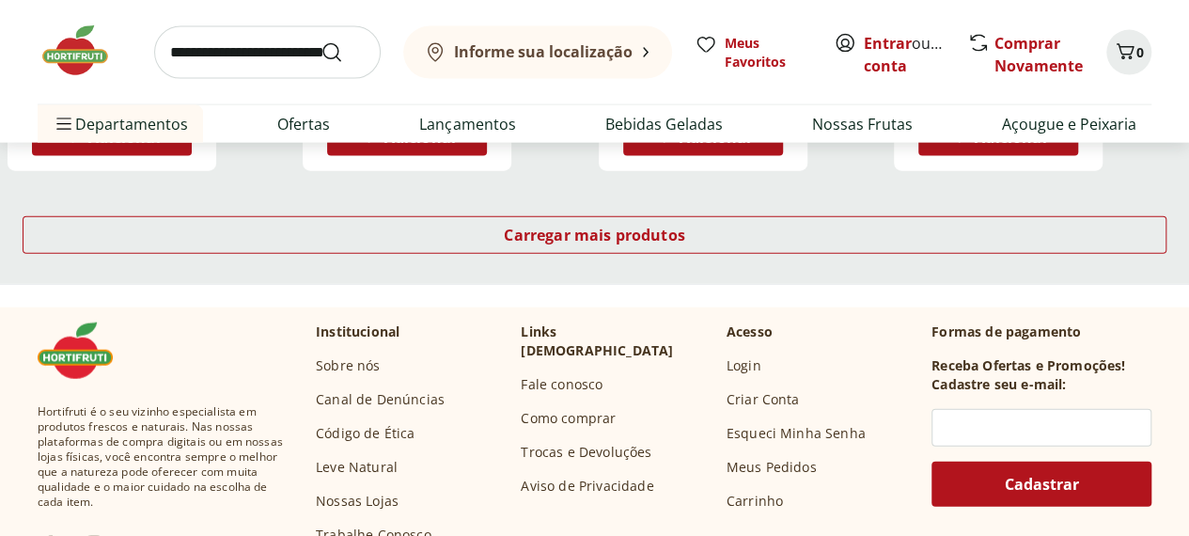
scroll to position [12788, 0]
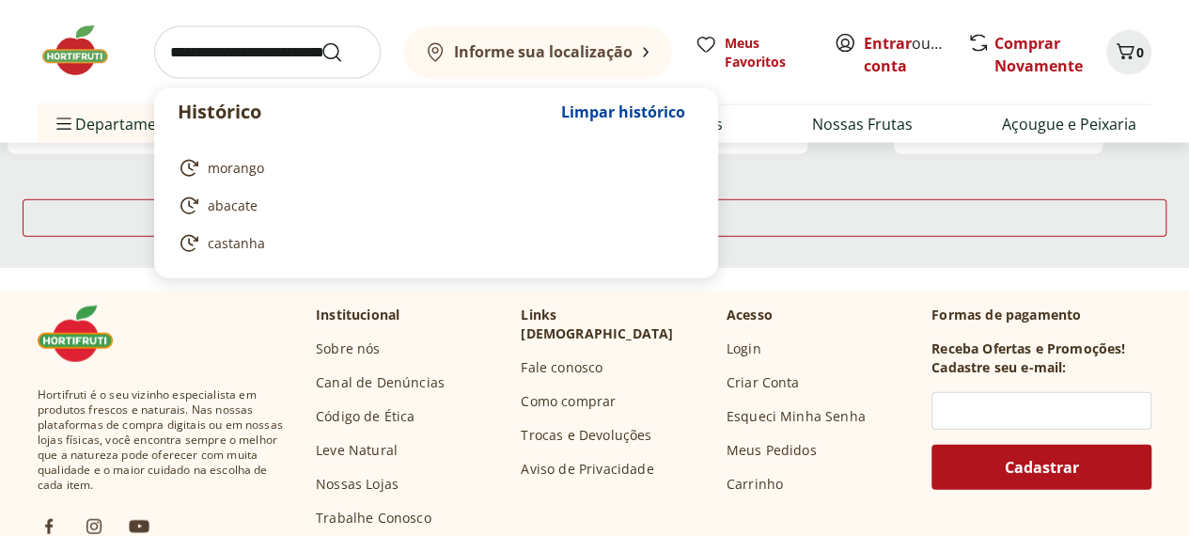
click at [244, 60] on input "search" at bounding box center [267, 52] width 227 height 53
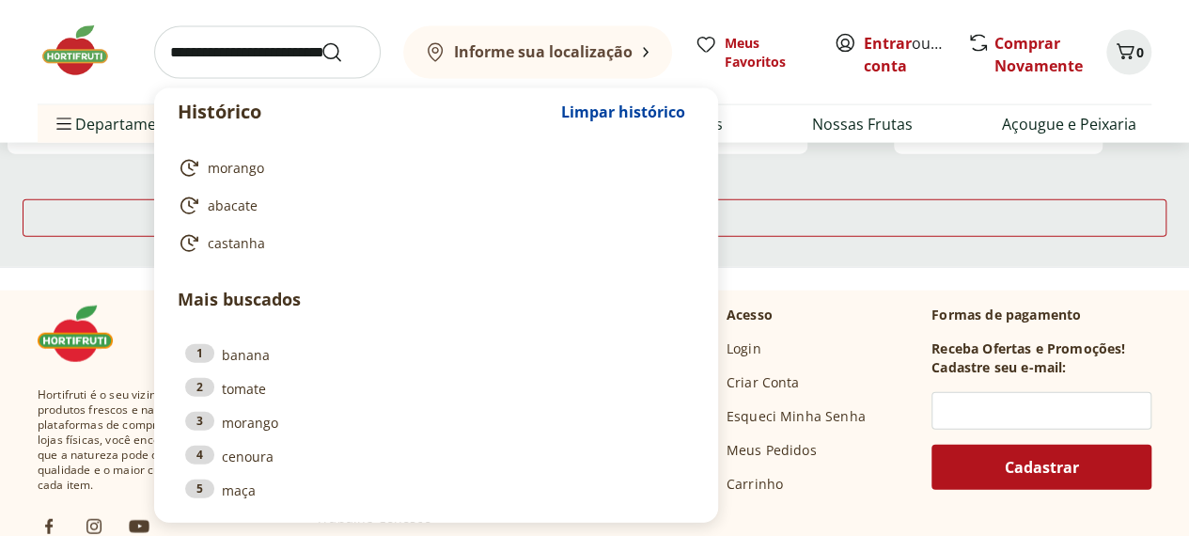
click at [911, 266] on div "Carregar mais produtos" at bounding box center [594, 222] width 1189 height 90
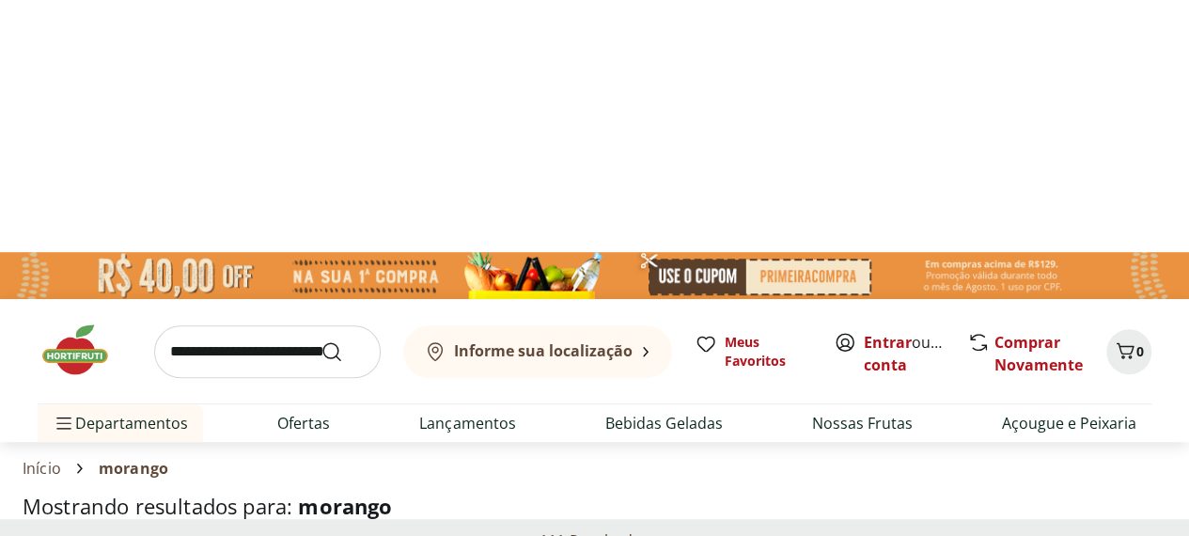
scroll to position [0, 0]
